Goal: Task Accomplishment & Management: Use online tool/utility

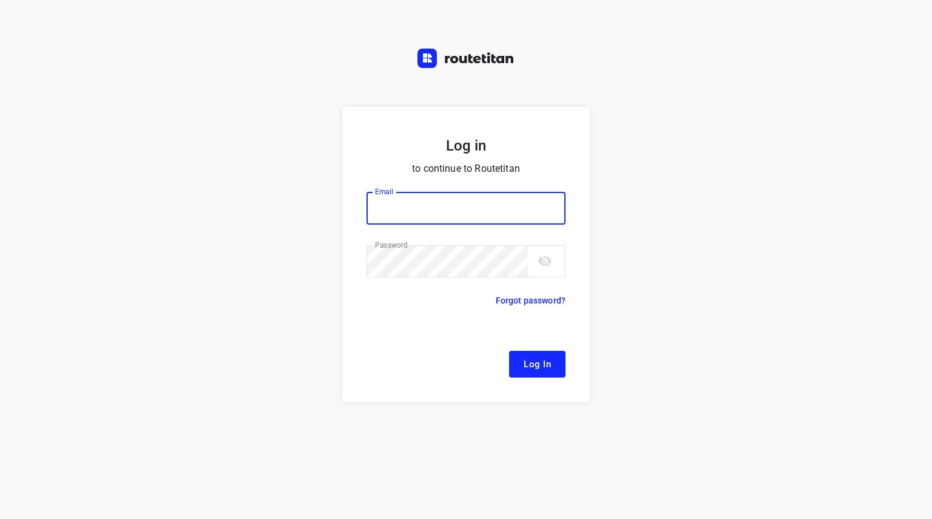
type input "[EMAIL_ADDRESS][DOMAIN_NAME]"
click at [547, 355] on button "Log In" at bounding box center [537, 364] width 56 height 27
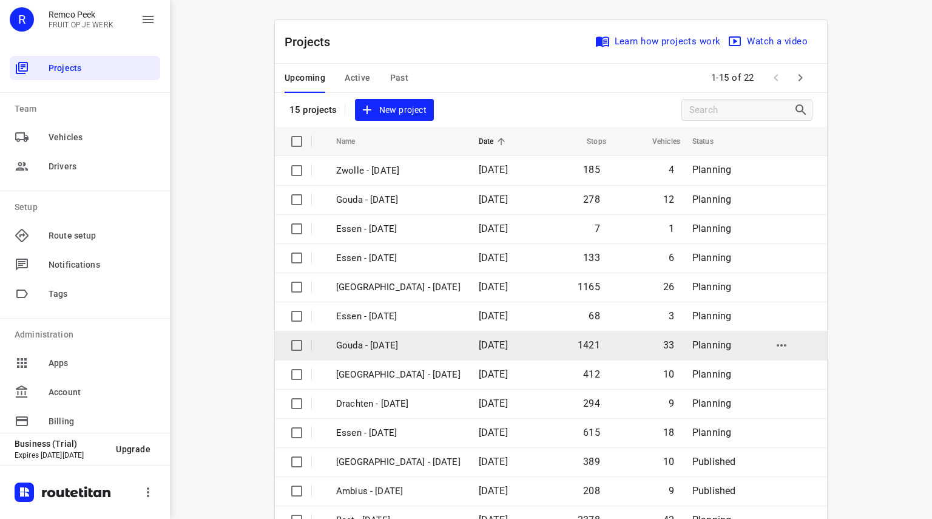
scroll to position [93, 0]
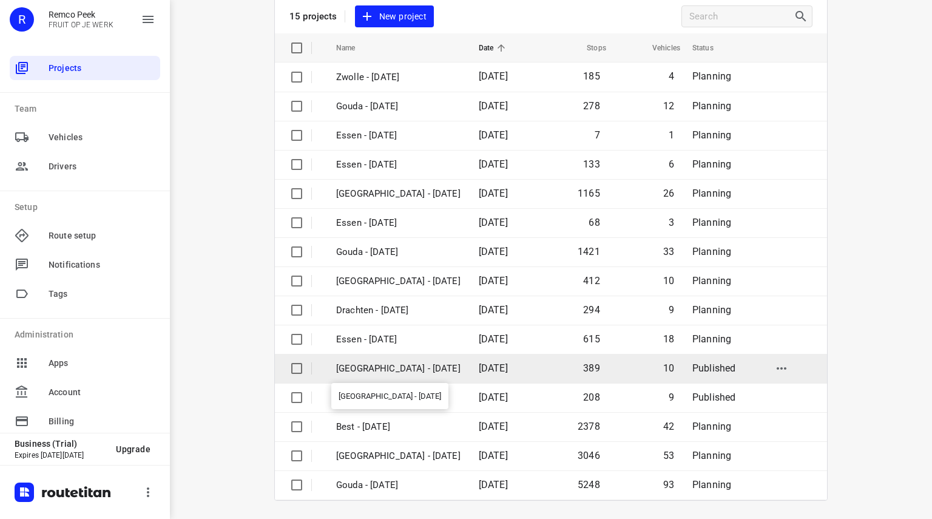
click at [372, 372] on p "[GEOGRAPHIC_DATA] - [DATE]" at bounding box center [398, 369] width 124 height 14
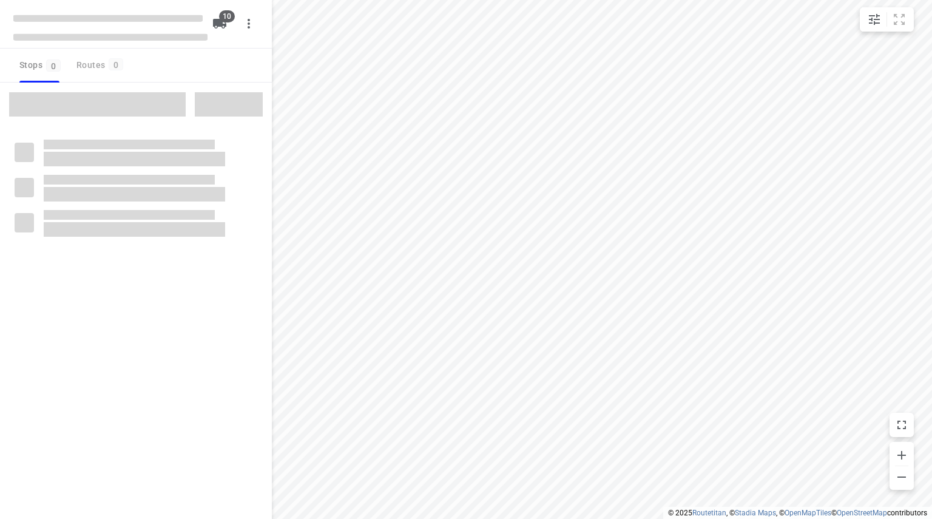
checkbox input "true"
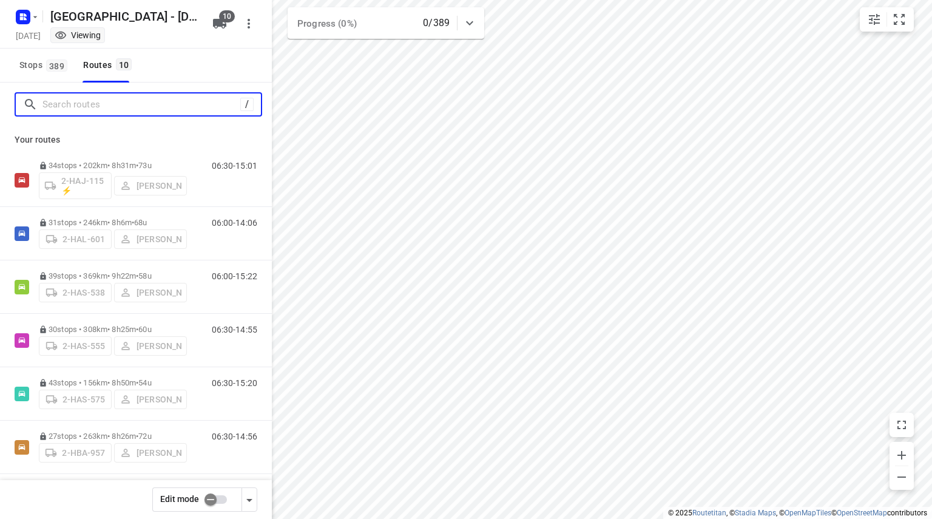
click at [160, 106] on input "Search routes" at bounding box center [141, 104] width 198 height 19
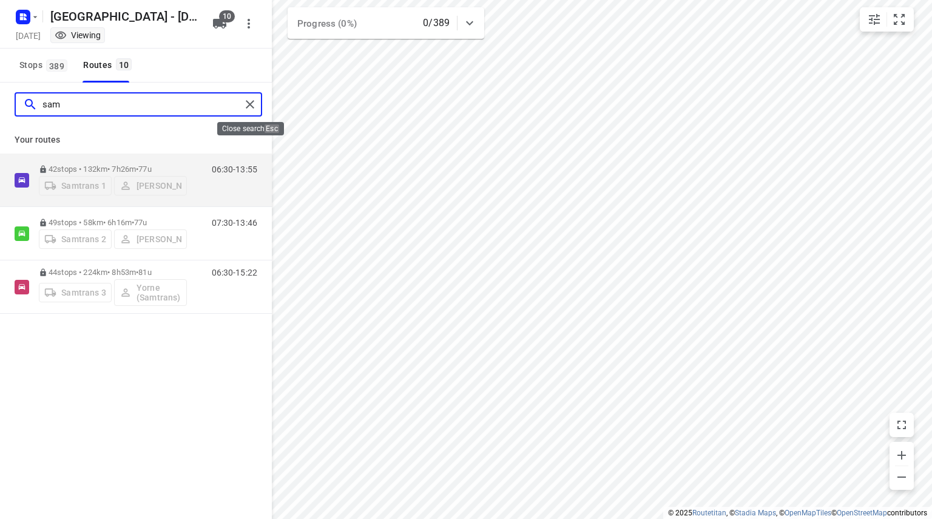
type input "sam"
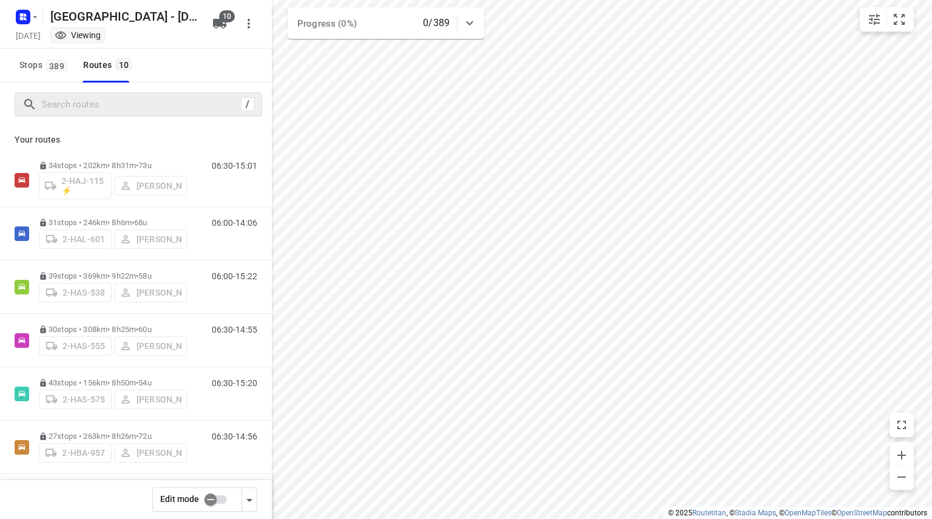
click at [214, 504] on input "checkbox" at bounding box center [210, 499] width 69 height 23
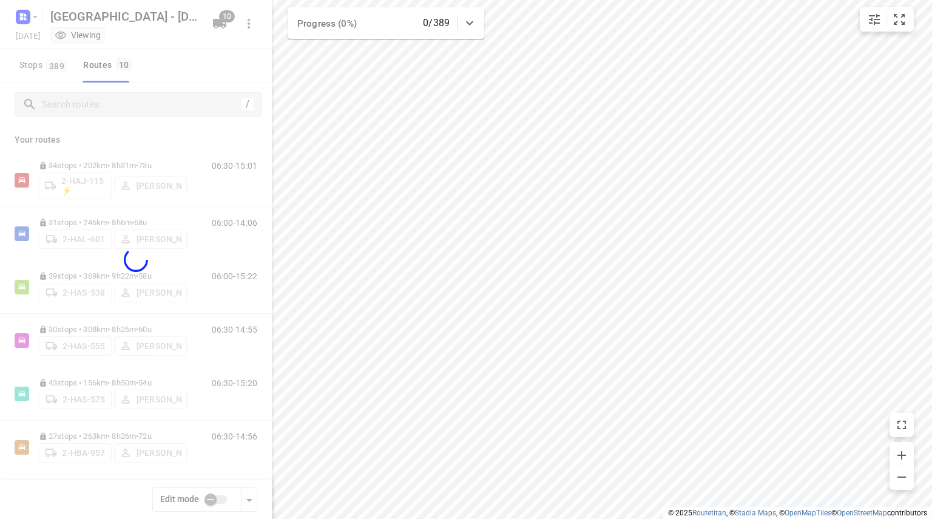
checkbox input "true"
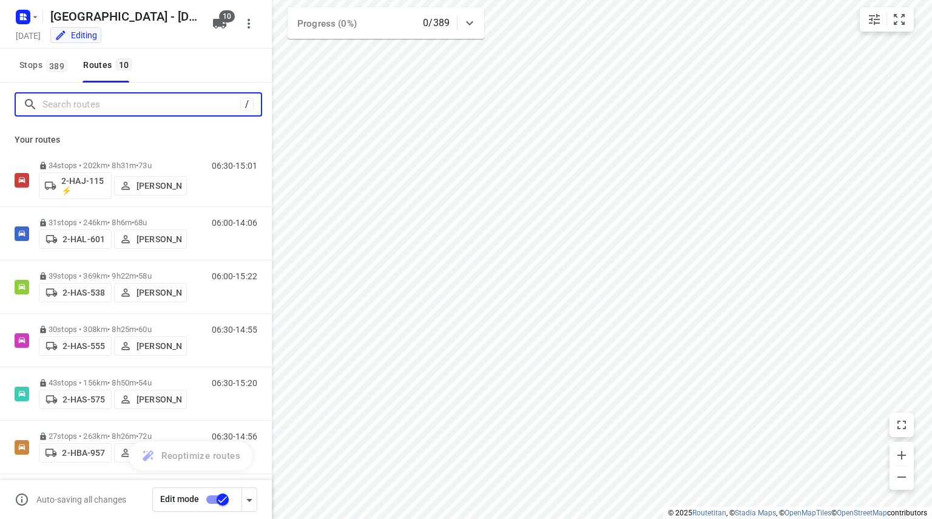
click at [136, 109] on input "Search routes" at bounding box center [141, 104] width 198 height 19
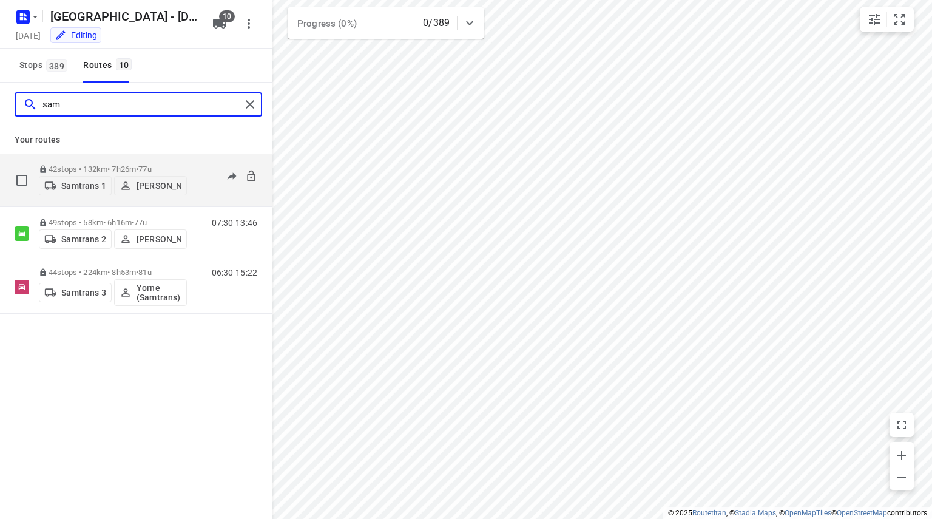
type input "sam"
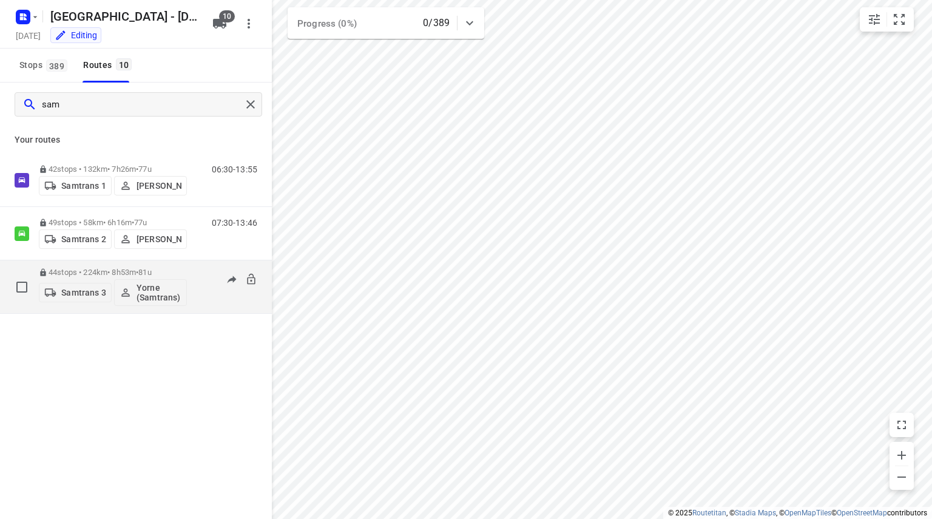
click at [152, 294] on p "Yorne (Samtrans)" at bounding box center [159, 292] width 45 height 19
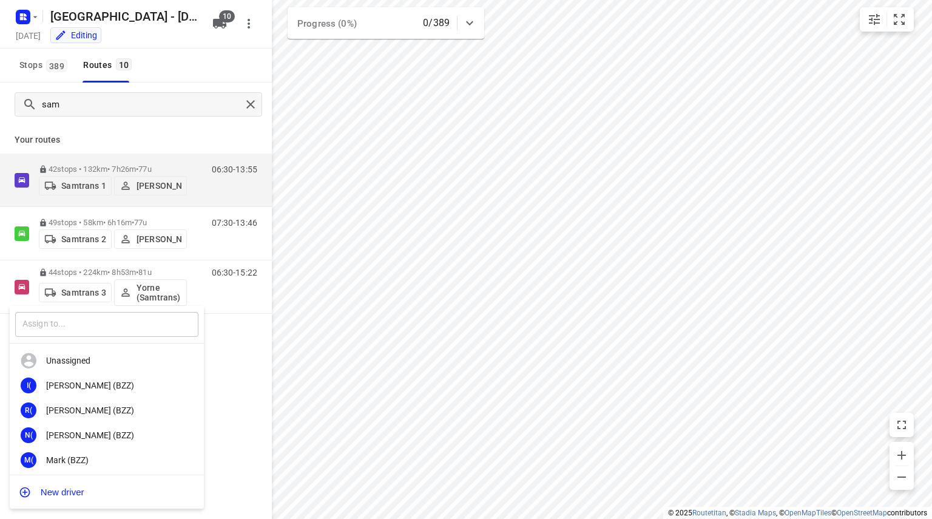
click at [84, 328] on input "text" at bounding box center [106, 324] width 183 height 25
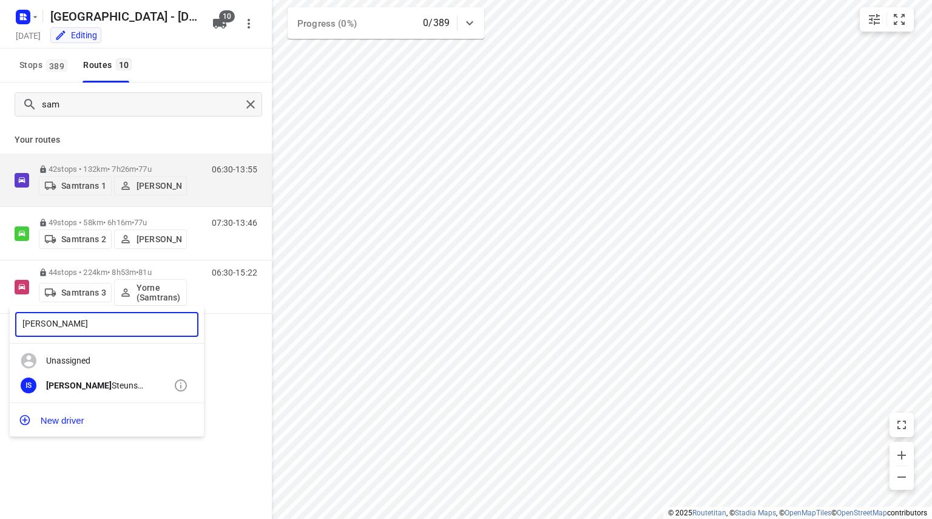
type input "[PERSON_NAME]"
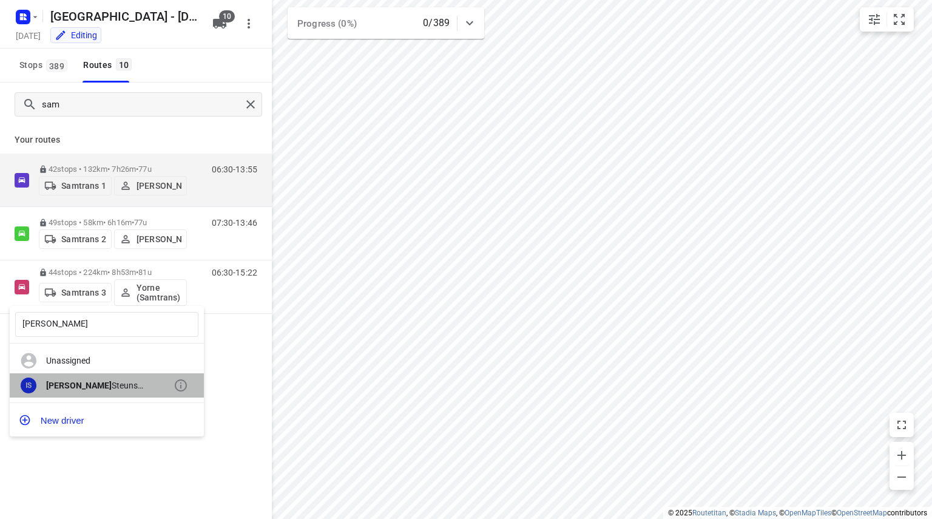
click at [103, 387] on div "[PERSON_NAME] (Samtrans)" at bounding box center [109, 385] width 127 height 10
